Goal: Information Seeking & Learning: Learn about a topic

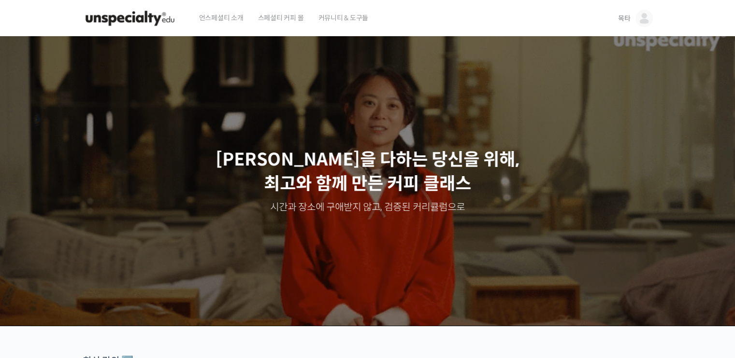
click at [625, 16] on span "목타" at bounding box center [624, 18] width 13 height 9
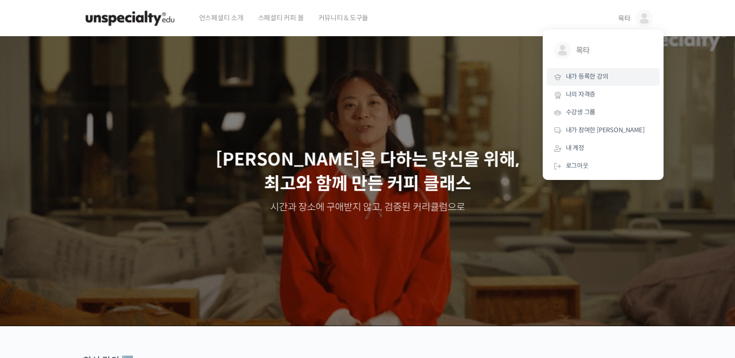
click at [599, 78] on span "내가 등록한 강의" at bounding box center [587, 76] width 43 height 8
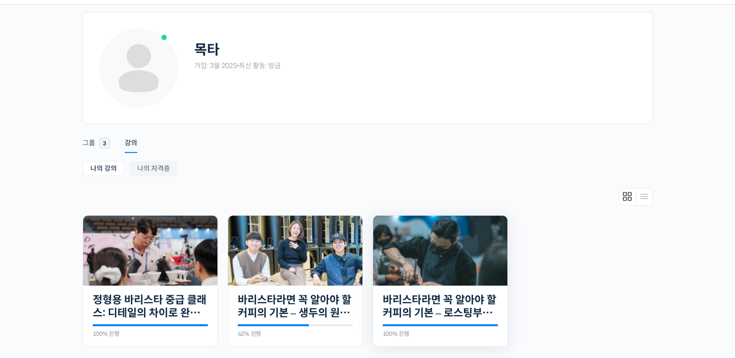
scroll to position [97, 0]
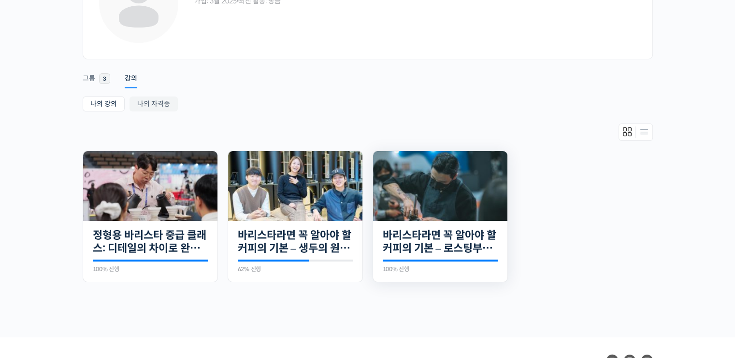
click at [433, 222] on div "27개의 수업 바리스타라면 꼭 알아야 할 커피의 기본 – 로스팅부터 에스프레소까지 100% 진행 최근 활동: [DATE] 12:17 오전 [P…" at bounding box center [440, 251] width 134 height 61
click at [437, 231] on link "바리스타라면 꼭 알아야 할 커피의 기본 – 로스팅부터 에스프레소까지" at bounding box center [440, 242] width 115 height 27
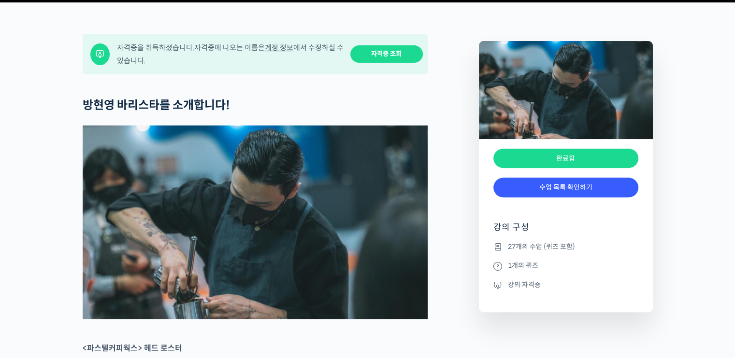
scroll to position [386, 0]
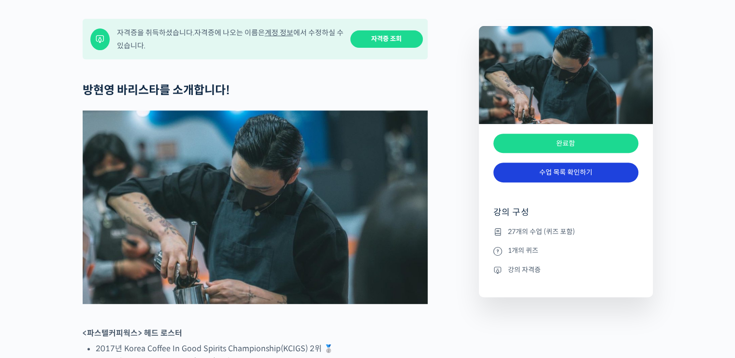
click at [568, 183] on link "수업 목록 확인하기" at bounding box center [565, 173] width 145 height 20
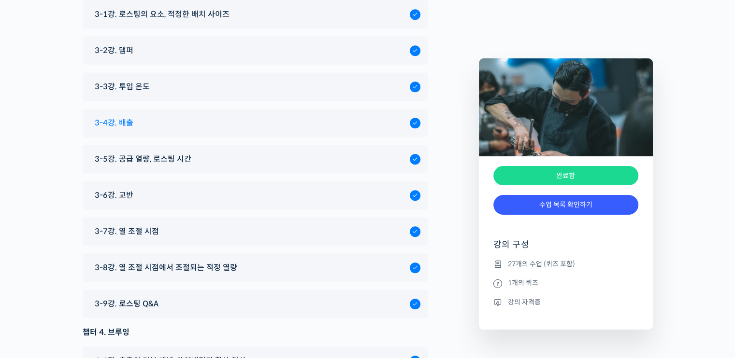
scroll to position [4265, 0]
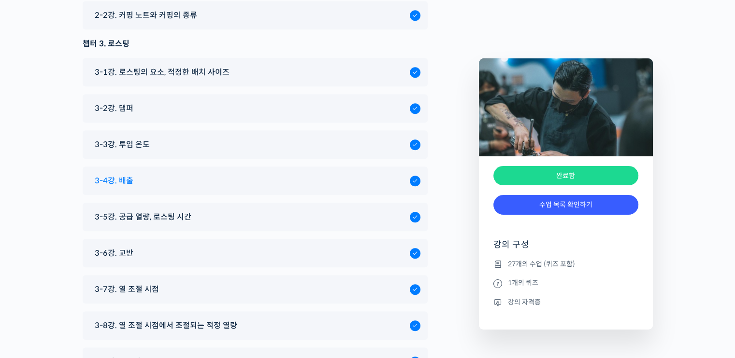
click at [157, 174] on div "3-4강. 배출" at bounding box center [250, 180] width 320 height 13
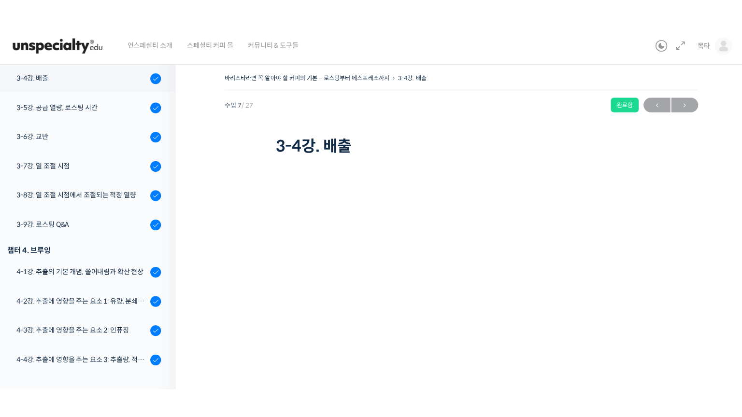
scroll to position [350, 0]
